Goal: Task Accomplishment & Management: Complete application form

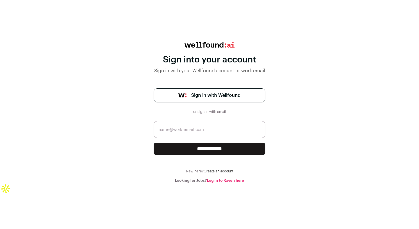
click at [207, 99] on link "Sign in with Wellfound" at bounding box center [210, 95] width 112 height 14
click at [206, 128] on input "email" at bounding box center [210, 129] width 112 height 17
type input "tm980612@gmail.com"
click at [204, 146] on input "**********" at bounding box center [210, 148] width 112 height 12
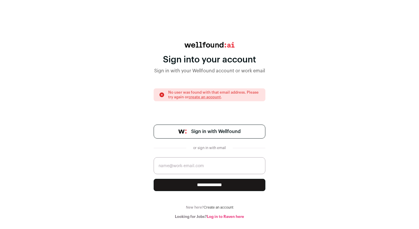
click at [217, 205] on link "Create an account" at bounding box center [219, 206] width 30 height 3
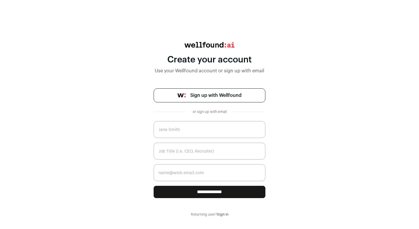
click at [199, 134] on input "text" at bounding box center [210, 129] width 112 height 17
type input "Tejesvani Muppara Vijayaram"
drag, startPoint x: 218, startPoint y: 170, endPoint x: 170, endPoint y: 170, distance: 48.6
click at [170, 170] on input "mvtejesvani@gmail.com" at bounding box center [210, 172] width 112 height 17
click at [185, 173] on input "mvtejesvani@gmail.com" at bounding box center [210, 172] width 112 height 17
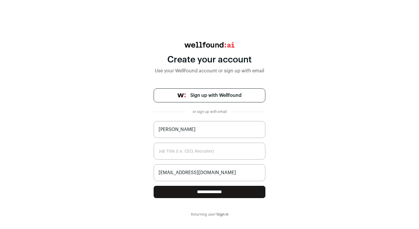
type input "tm980612@gmail.com"
click at [184, 151] on input "text" at bounding box center [210, 150] width 112 height 17
type input "Data Engineer"
click at [203, 193] on input "**********" at bounding box center [210, 191] width 112 height 12
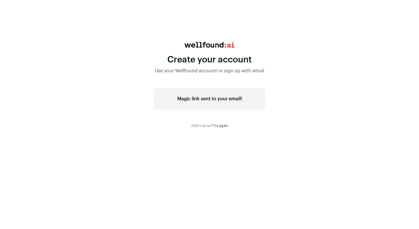
click at [221, 125] on link "Try again" at bounding box center [220, 125] width 15 height 3
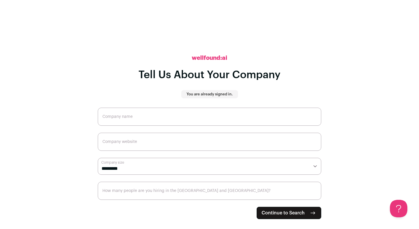
click at [205, 58] on h2 "wellfound:ai" at bounding box center [210, 58] width 36 height 8
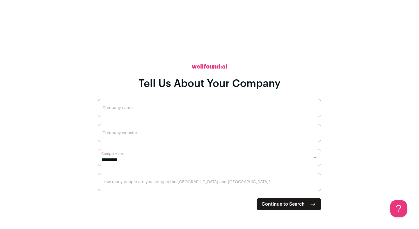
click at [190, 111] on input "Company name" at bounding box center [210, 108] width 224 height 18
type input "[GEOGRAPHIC_DATA]"
click at [181, 137] on input "Company website" at bounding box center [210, 133] width 224 height 18
click at [167, 159] on select "**********" at bounding box center [210, 157] width 224 height 17
select select "*****"
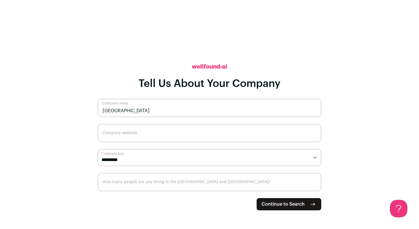
click at [98, 149] on select "**********" at bounding box center [210, 157] width 224 height 17
click at [293, 204] on span "Continue to Search" at bounding box center [283, 203] width 43 height 7
click at [147, 136] on input "Company website" at bounding box center [210, 133] width 224 height 18
click at [208, 66] on h2 "wellfound:ai" at bounding box center [210, 67] width 36 height 8
click at [266, 204] on span "Continue to Search" at bounding box center [283, 203] width 43 height 7
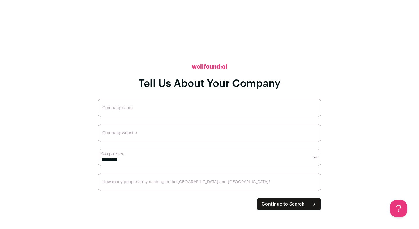
click at [180, 109] on input "Company name" at bounding box center [210, 108] width 224 height 18
click at [139, 111] on input "Northeastern Uniersity" at bounding box center [210, 108] width 224 height 18
type input "[GEOGRAPHIC_DATA]"
click at [172, 136] on input "Company website" at bounding box center [210, 133] width 224 height 18
paste input "[URL][DOMAIN_NAME]"
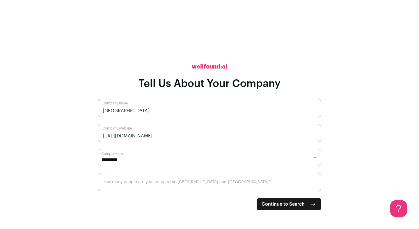
type input "[URL][DOMAIN_NAME]"
click at [155, 161] on select "**********" at bounding box center [210, 157] width 224 height 17
select select "*****"
click at [98, 149] on select "**********" at bounding box center [210, 157] width 224 height 17
click at [140, 184] on input "How many people are you hiring in the [GEOGRAPHIC_DATA] and [GEOGRAPHIC_DATA]?" at bounding box center [210, 182] width 224 height 18
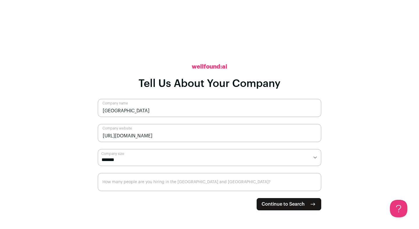
click at [271, 201] on span "Continue to Search" at bounding box center [283, 203] width 43 height 7
click at [314, 186] on input "0" at bounding box center [210, 182] width 224 height 18
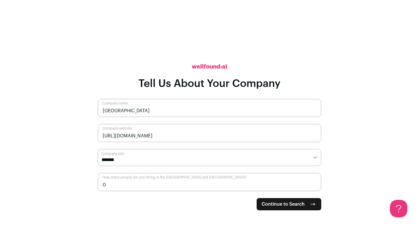
click at [314, 186] on input "0" at bounding box center [210, 182] width 224 height 18
click at [314, 182] on input "1" at bounding box center [210, 182] width 224 height 18
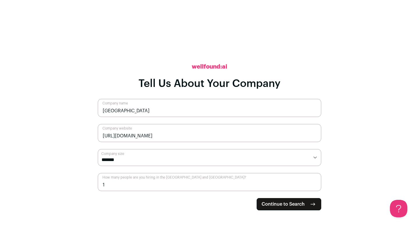
click at [314, 182] on input "2" at bounding box center [210, 182] width 224 height 18
click at [314, 182] on input "3" at bounding box center [210, 182] width 224 height 18
click at [314, 182] on input "4" at bounding box center [210, 182] width 224 height 18
click at [314, 182] on input "5" at bounding box center [210, 182] width 224 height 18
click at [314, 182] on input "6" at bounding box center [210, 182] width 224 height 18
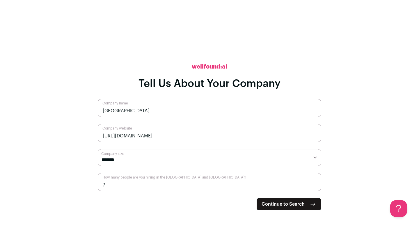
click at [314, 182] on input "7" at bounding box center [210, 182] width 224 height 18
click at [314, 182] on input "8" at bounding box center [210, 182] width 224 height 18
click at [314, 182] on input "9" at bounding box center [210, 182] width 224 height 18
click at [314, 182] on input "10" at bounding box center [210, 182] width 224 height 18
click at [314, 182] on input "11" at bounding box center [210, 182] width 224 height 18
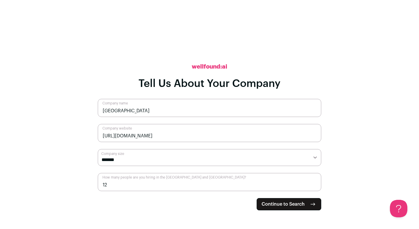
click at [314, 182] on input "12" at bounding box center [210, 182] width 224 height 18
click at [314, 182] on input "13" at bounding box center [210, 182] width 224 height 18
click at [314, 182] on input "14" at bounding box center [210, 182] width 224 height 18
click at [314, 182] on input "15" at bounding box center [210, 182] width 224 height 18
click at [314, 182] on input "16" at bounding box center [210, 182] width 224 height 18
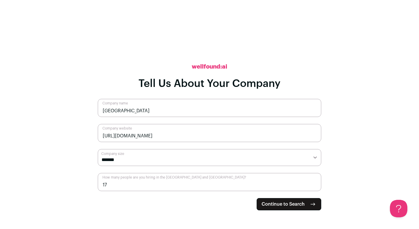
click at [314, 182] on input "17" at bounding box center [210, 182] width 224 height 18
click at [314, 182] on input "18" at bounding box center [210, 182] width 224 height 18
click at [314, 182] on input "19" at bounding box center [210, 182] width 224 height 18
click at [314, 182] on input "20" at bounding box center [210, 182] width 224 height 18
click at [314, 182] on input "21" at bounding box center [210, 182] width 224 height 18
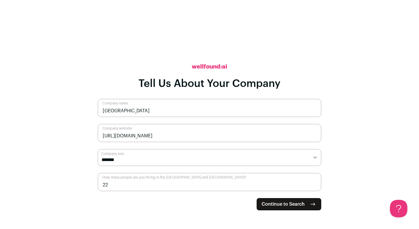
click at [314, 182] on input "22" at bounding box center [210, 182] width 224 height 18
type input "23"
click at [314, 182] on input "23" at bounding box center [210, 182] width 224 height 18
click at [308, 206] on button "Continue to Search" at bounding box center [289, 204] width 65 height 12
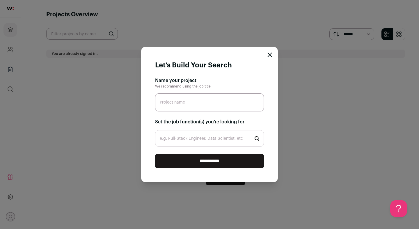
click at [188, 98] on input "Project name" at bounding box center [209, 102] width 109 height 18
type input "Data"
click at [194, 136] on input "e.g. Full-Stack Engineer, Data Scientist, etc" at bounding box center [209, 138] width 109 height 17
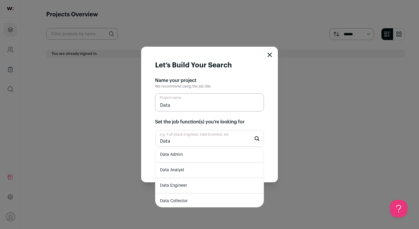
type input "Data"
click at [200, 168] on li "Data Analyst" at bounding box center [209, 169] width 108 height 15
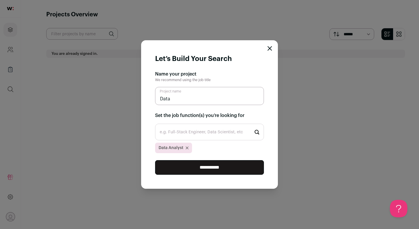
click at [194, 134] on input "e.g. Full-Stack Engineer, Data Scientist, etc" at bounding box center [209, 131] width 109 height 17
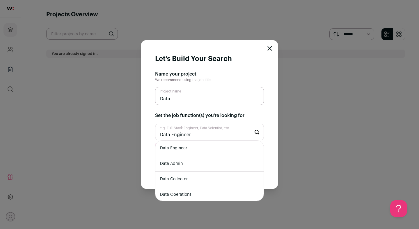
type input "Data Engineer"
click at [195, 147] on li "Data Engineer" at bounding box center [209, 147] width 108 height 15
type input "Analytics Engineer"
click at [192, 147] on li "Data Analytics Developer" at bounding box center [209, 147] width 108 height 15
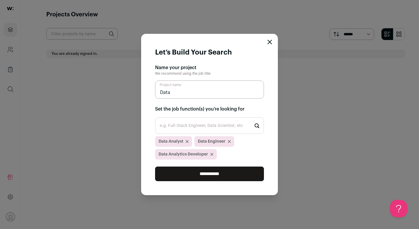
click at [181, 130] on input "e.g. Full-Stack Engineer, Data Scientist, etc" at bounding box center [209, 125] width 109 height 17
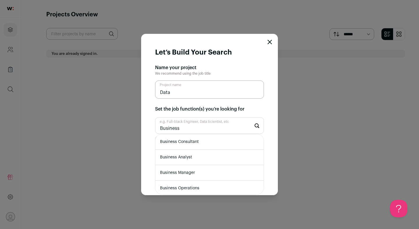
type input "Business"
click at [188, 154] on li "Business Analyst" at bounding box center [209, 156] width 108 height 15
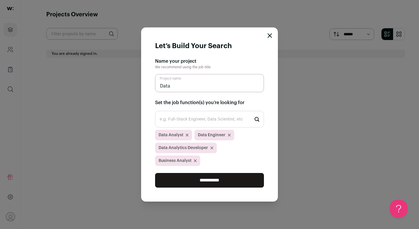
click at [192, 127] on input "e.g. Full-Stack Engineer, Data Scientist, etc" at bounding box center [209, 119] width 109 height 17
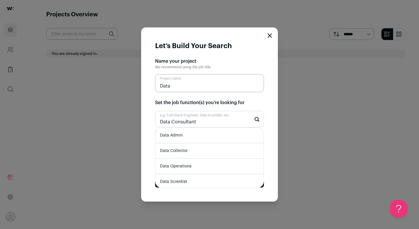
drag, startPoint x: 171, startPoint y: 128, endPoint x: 153, endPoint y: 127, distance: 18.7
click at [153, 127] on form "Let’s Build Your Search Name your project We recommend using the job title Data…" at bounding box center [209, 114] width 137 height 174
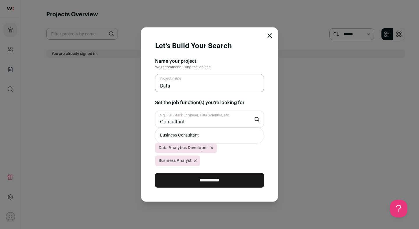
type input "Consultant"
click at [175, 140] on li "Business Consultant" at bounding box center [209, 135] width 108 height 15
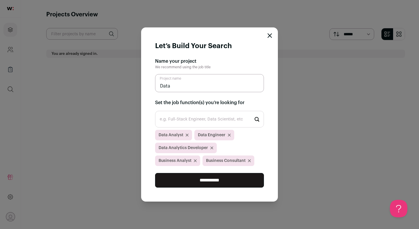
click at [171, 121] on input "e.g. Full-Stack Engineer, Data Scientist, etc" at bounding box center [209, 119] width 109 height 17
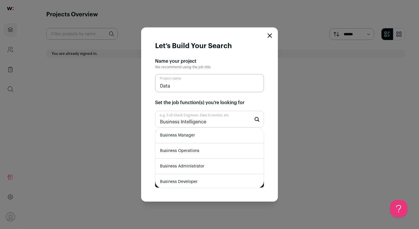
type input "Business Intelligence"
click at [155, 173] on input "**********" at bounding box center [209, 180] width 109 height 15
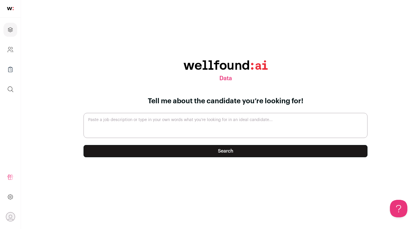
click at [216, 152] on button "Search" at bounding box center [226, 151] width 284 height 12
click at [12, 49] on icon "Company and ATS Settings" at bounding box center [10, 49] width 7 height 7
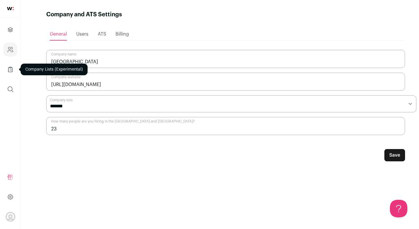
click at [13, 66] on link "Company Lists" at bounding box center [10, 69] width 14 height 14
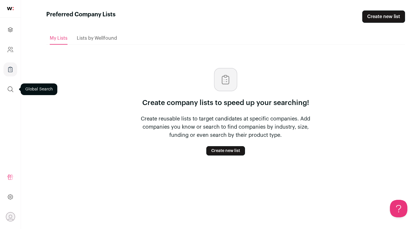
click at [14, 88] on icon "submit" at bounding box center [10, 89] width 7 height 7
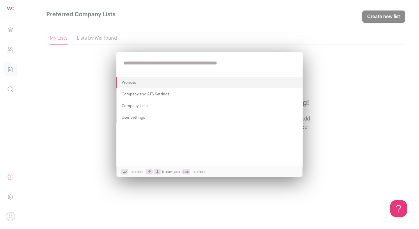
click at [141, 191] on div "Projects Company and ATS Settings Company Lists User Settings to select to navi…" at bounding box center [209, 114] width 419 height 229
